Goal: Find specific page/section: Find specific page/section

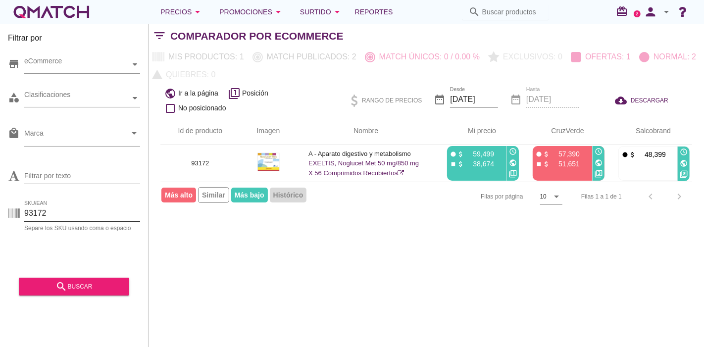
click at [51, 212] on input "93172" at bounding box center [82, 214] width 116 height 16
paste input "41537"
click at [61, 289] on icon "search" at bounding box center [61, 287] width 12 height 12
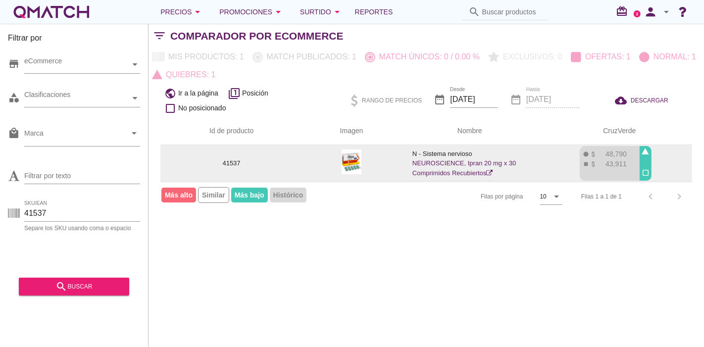
click at [418, 164] on link "NEUROSCIENCE, Ipran 20 mg x 30 Comprimidos Recubiertos" at bounding box center [465, 167] width 104 height 17
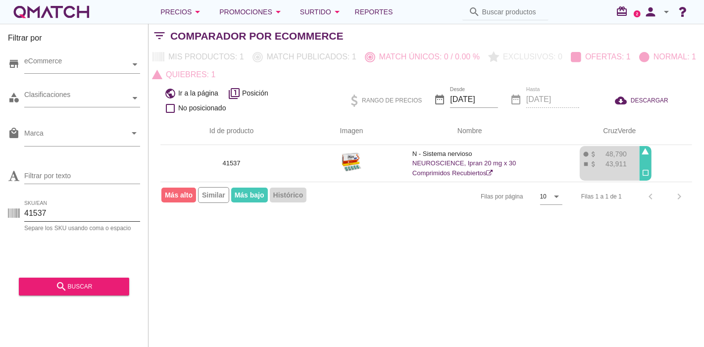
click at [54, 206] on input "41537" at bounding box center [82, 214] width 116 height 16
paste input "87274"
click at [68, 283] on div "search buscar" at bounding box center [74, 287] width 95 height 12
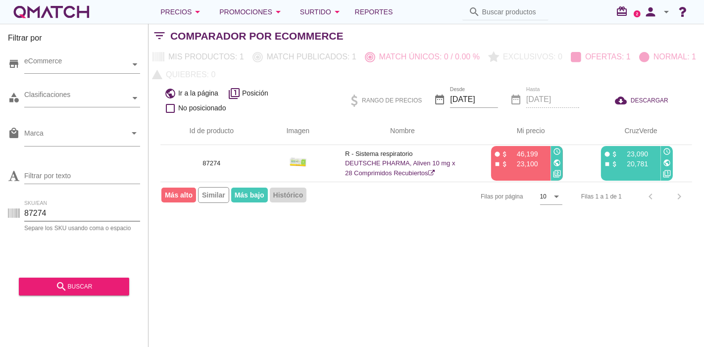
click at [48, 218] on input "87274" at bounding box center [82, 214] width 116 height 16
paste input "69627"
click at [51, 289] on div "search buscar" at bounding box center [74, 287] width 95 height 12
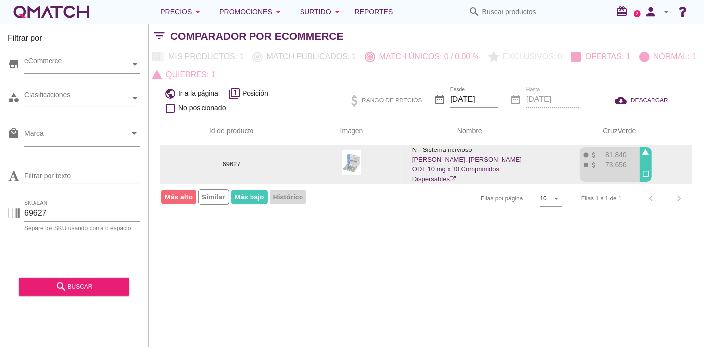
click at [460, 164] on link "ABBOTT, Dazolin ODT 10 mg x 30 Comprimidos Dispersables" at bounding box center [467, 169] width 109 height 27
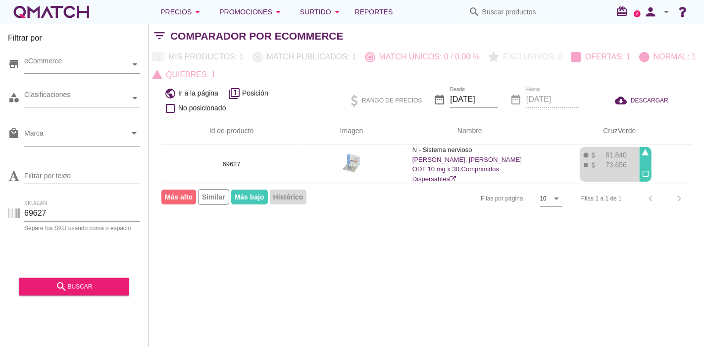
drag, startPoint x: 58, startPoint y: 212, endPoint x: 0, endPoint y: 218, distance: 58.3
click at [0, 218] on div "Filtrar por store eCommerce category Clasificaciones local_mall Marca arrow_dro…" at bounding box center [74, 185] width 149 height 323
paste input "70520"
click at [81, 279] on button "search buscar" at bounding box center [74, 287] width 110 height 18
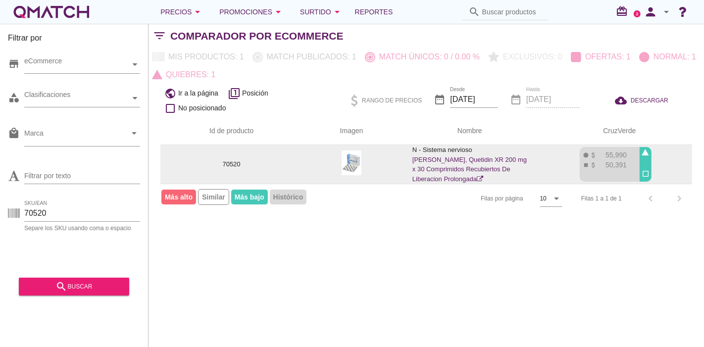
click at [431, 170] on link "ABBOTT, Quetidin XR 200 mg x 30 Comprimidos Recubiertos De Liberacion Prolongada" at bounding box center [470, 169] width 114 height 27
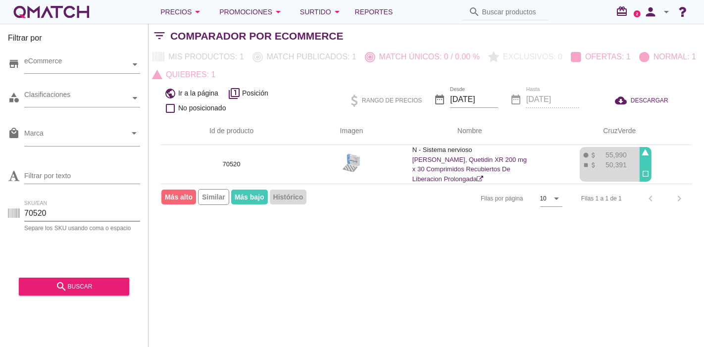
click at [46, 208] on input "70520" at bounding box center [82, 214] width 116 height 16
drag, startPoint x: 58, startPoint y: 204, endPoint x: 52, endPoint y: 213, distance: 11.1
click at [52, 213] on div "SKU/EAN 70520 Separe los SKU usando coma o espacio" at bounding box center [74, 216] width 132 height 32
click at [52, 213] on input "70520" at bounding box center [82, 214] width 116 height 16
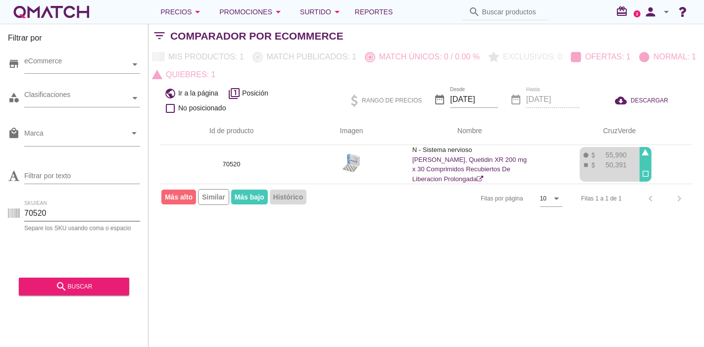
click at [52, 213] on input "70520" at bounding box center [82, 214] width 116 height 16
paste input "8777"
type input "87770"
click at [61, 278] on button "search buscar" at bounding box center [74, 287] width 110 height 18
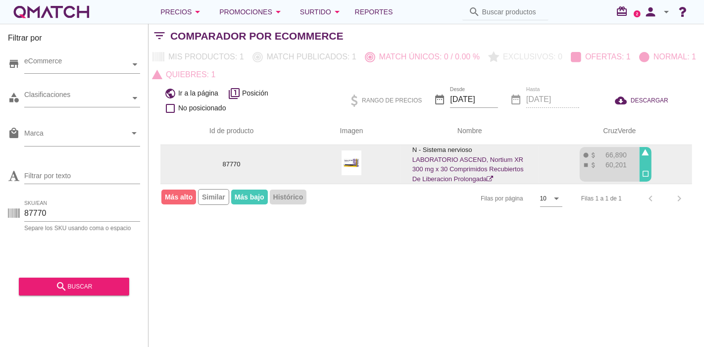
click at [420, 160] on link "LABORATORIO ASCEND, Nortium XR 300 mg x 30 Comprimidos Recubiertos De Liberacio…" at bounding box center [468, 169] width 111 height 27
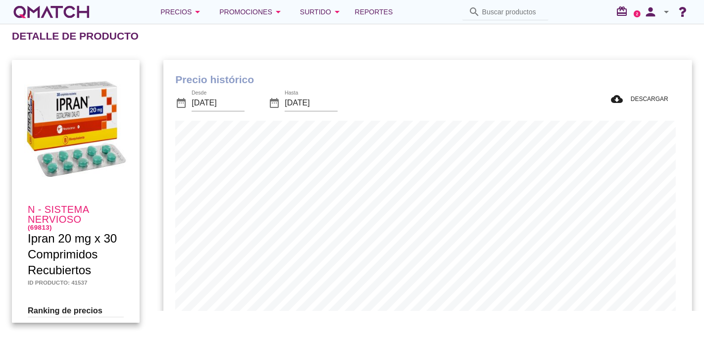
scroll to position [289, 524]
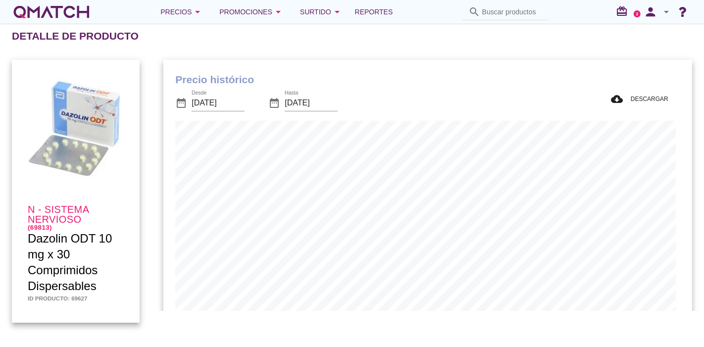
scroll to position [325, 524]
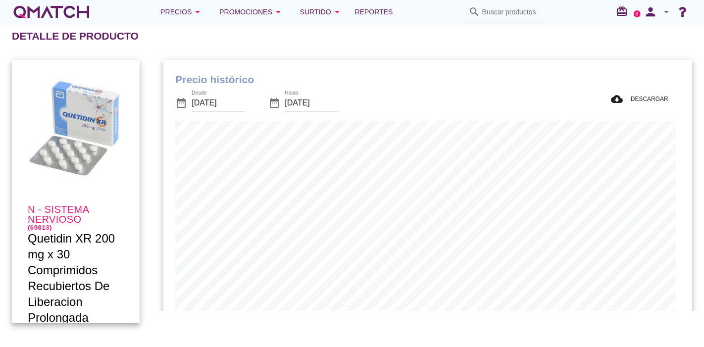
scroll to position [289, 524]
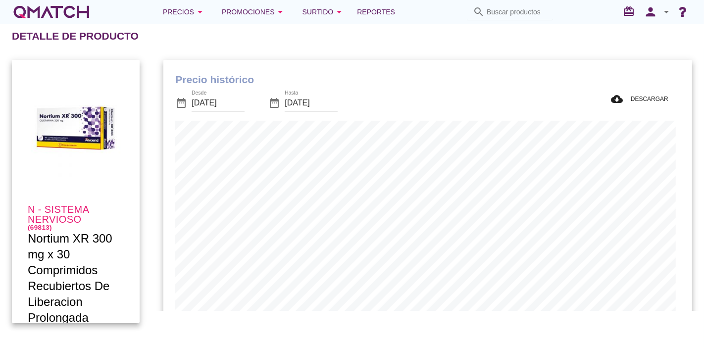
scroll to position [289, 524]
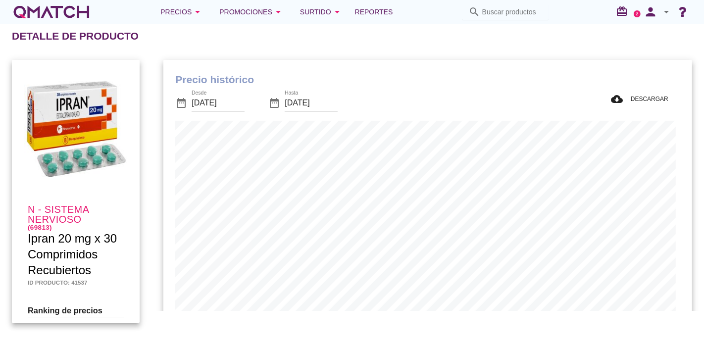
scroll to position [289, 524]
